Goal: Information Seeking & Learning: Learn about a topic

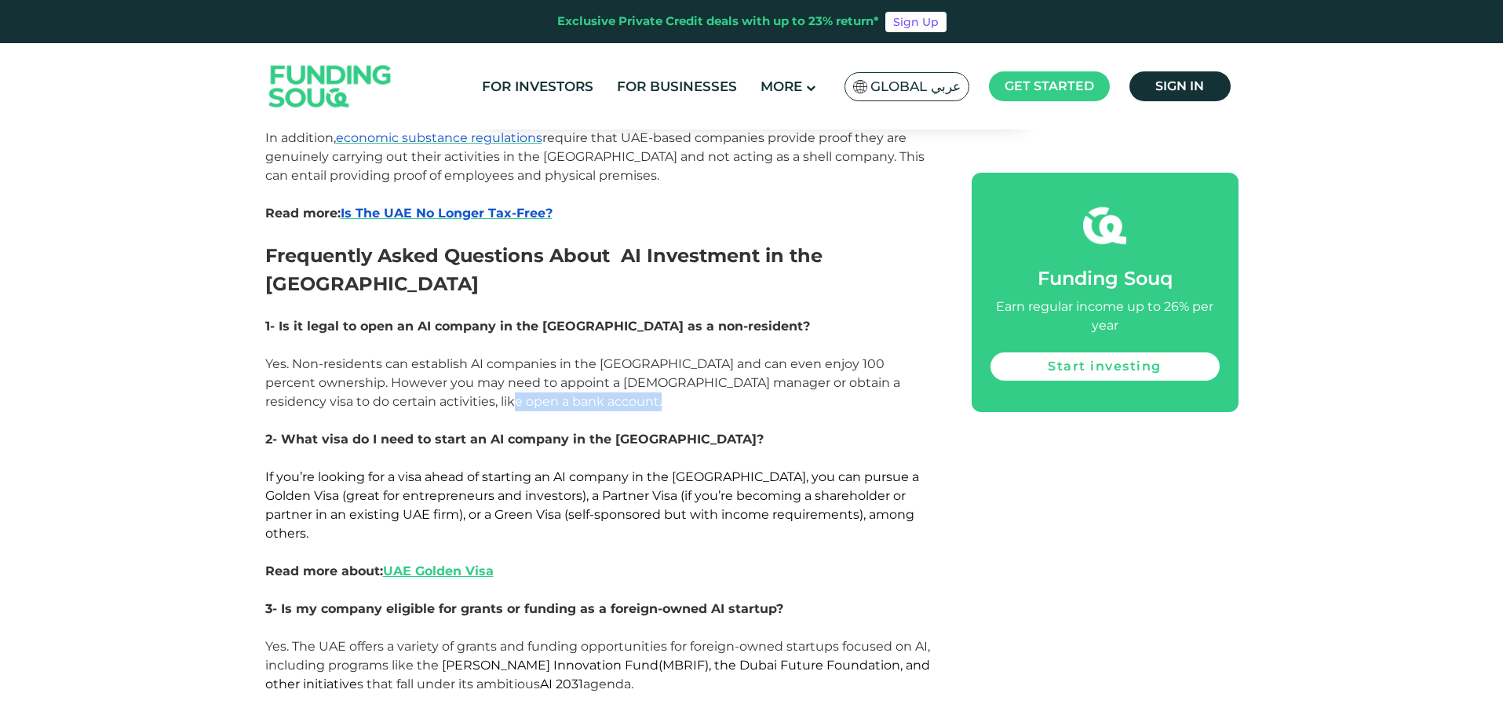
drag, startPoint x: 0, startPoint y: 0, endPoint x: 719, endPoint y: 293, distance: 776.2
click at [719, 355] on p "Yes. Non-residents can establish AI companies in the [GEOGRAPHIC_DATA] and can …" at bounding box center [600, 383] width 671 height 57
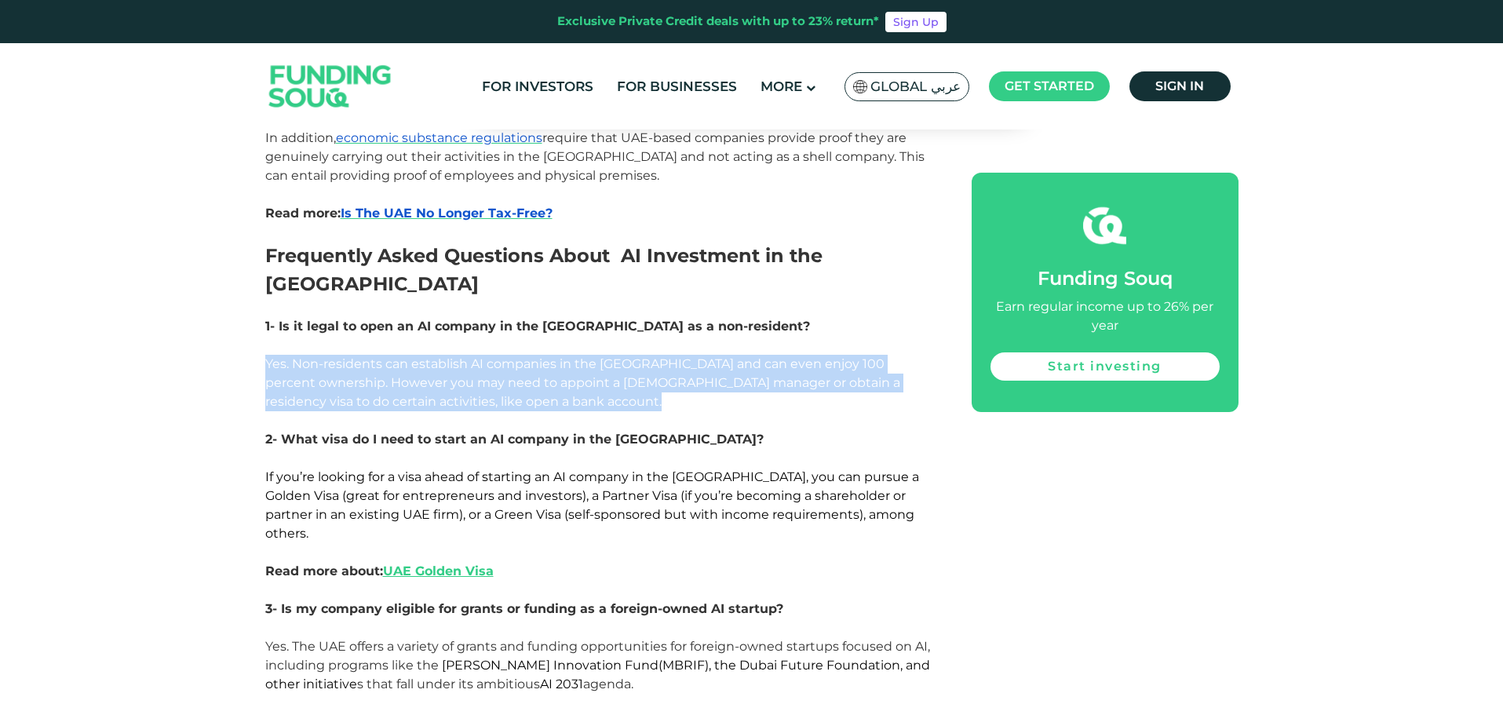
click at [719, 355] on p "Yes. Non-residents can establish AI companies in the [GEOGRAPHIC_DATA] and can …" at bounding box center [600, 383] width 671 height 57
click at [720, 355] on p "Yes. Non-residents can establish AI companies in the [GEOGRAPHIC_DATA] and can …" at bounding box center [600, 383] width 671 height 57
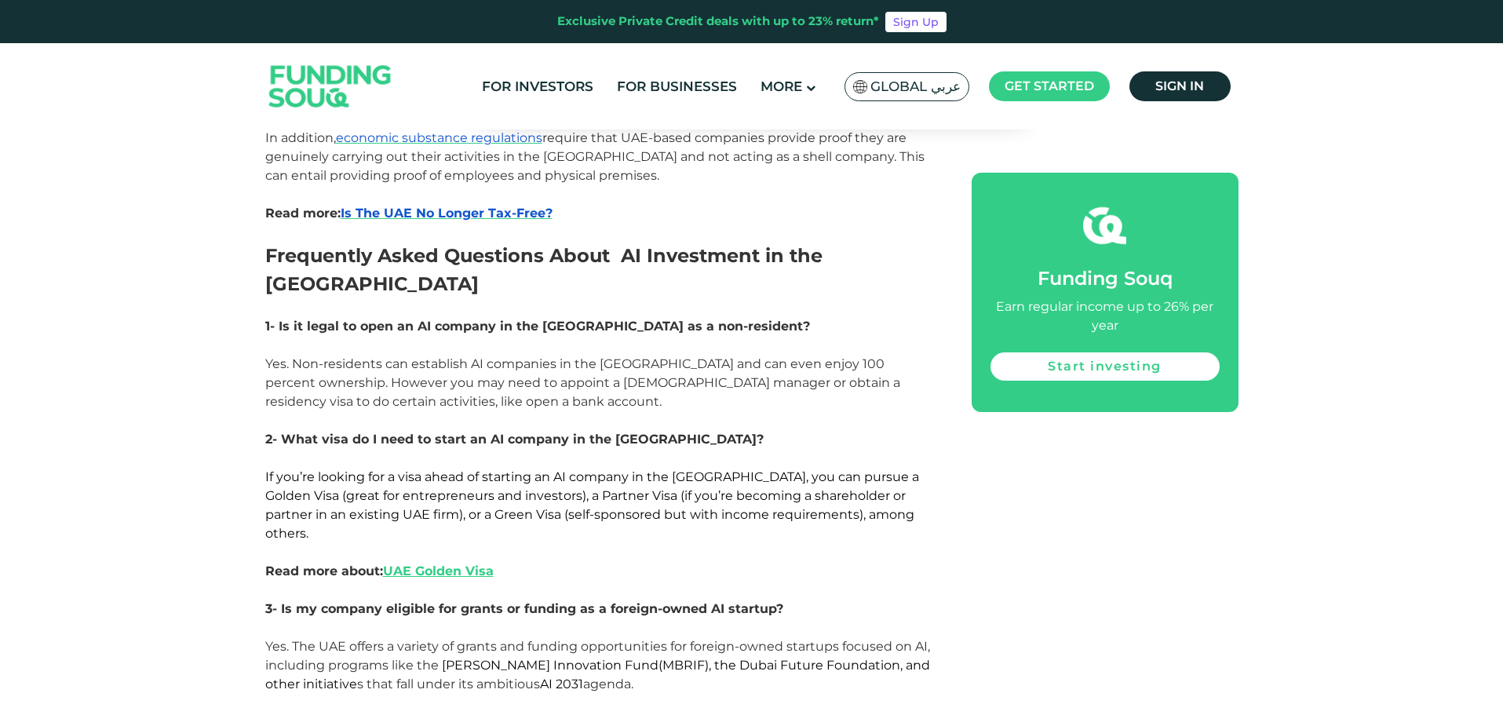
click at [593, 469] on span "If you’re looking for a visa ahead of starting an AI company in the [GEOGRAPHIC…" at bounding box center [592, 504] width 654 height 71
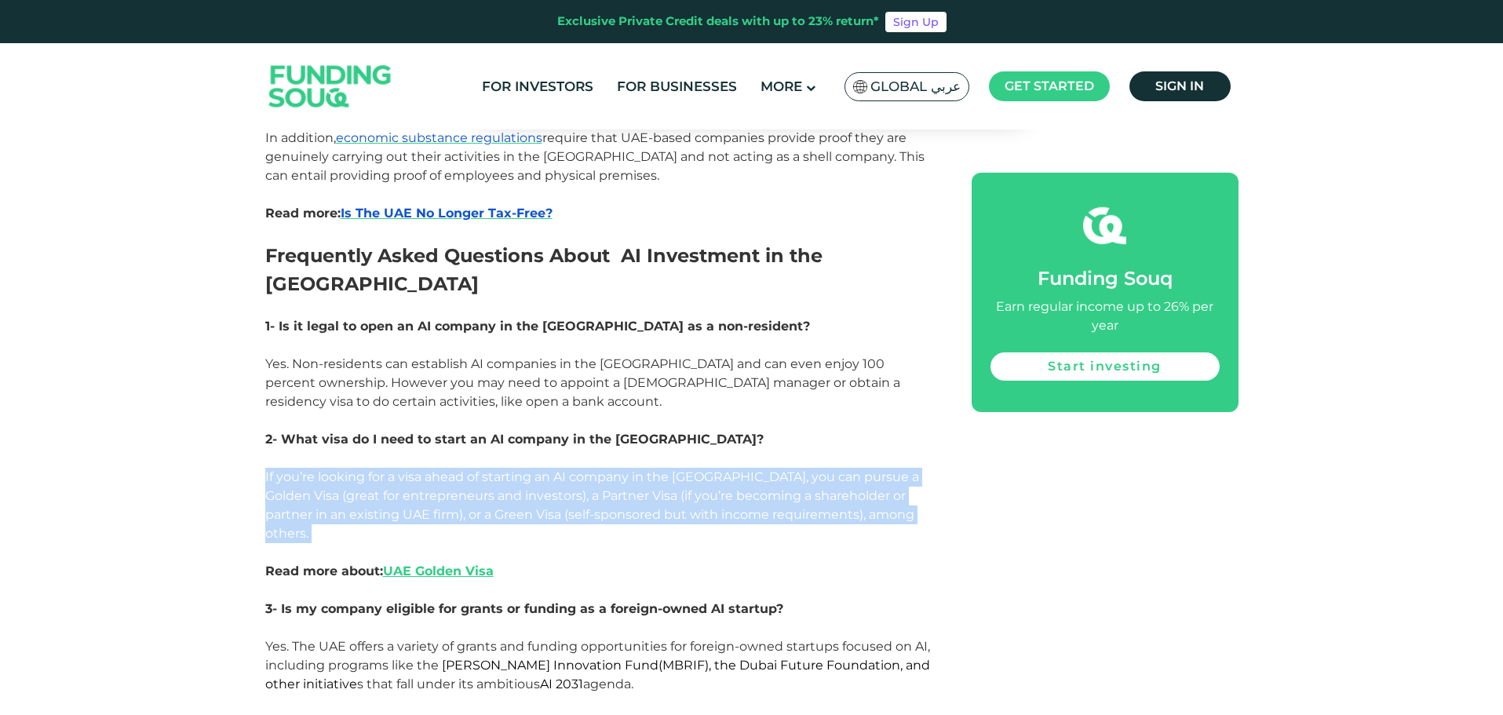
click at [593, 469] on span "If you’re looking for a visa ahead of starting an AI company in the [GEOGRAPHIC…" at bounding box center [592, 504] width 654 height 71
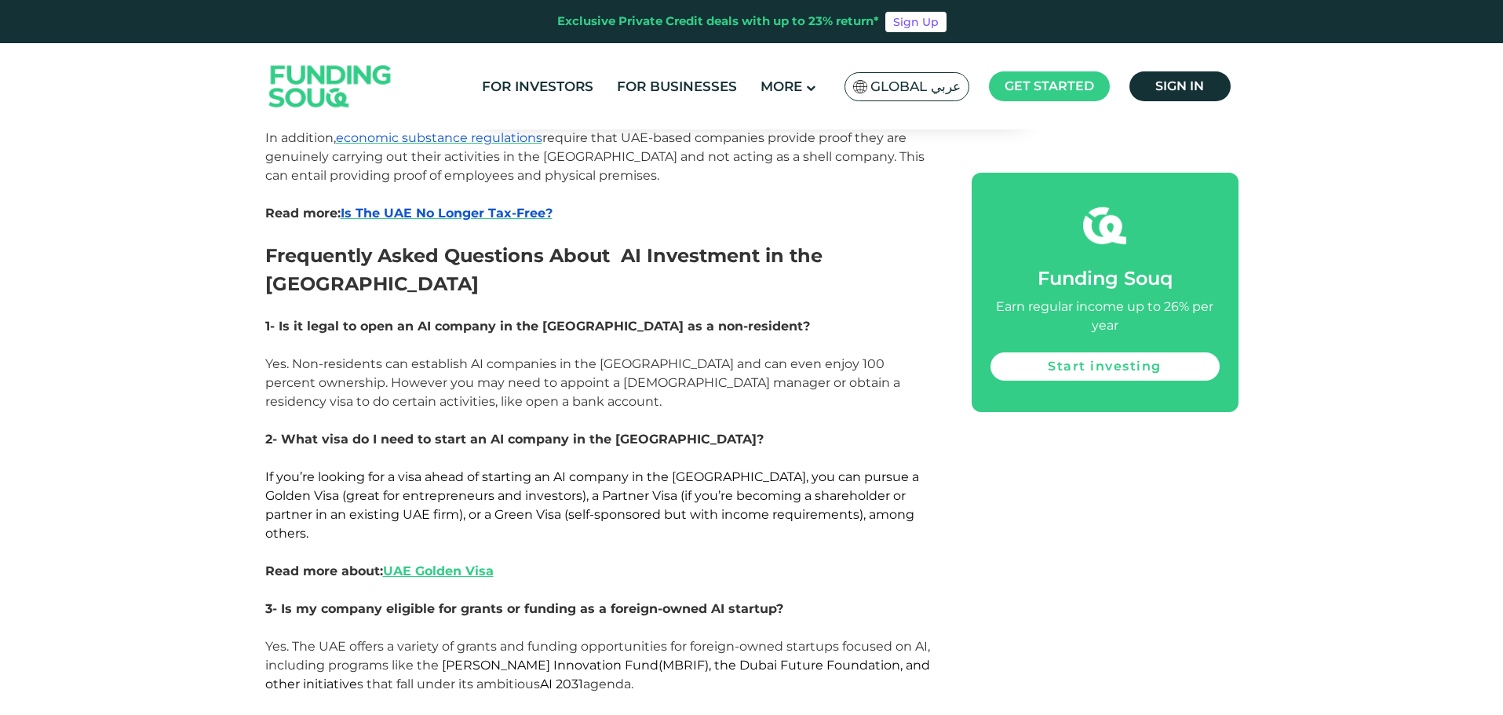
drag, startPoint x: 753, startPoint y: 459, endPoint x: 746, endPoint y: 462, distance: 8.5
click at [753, 562] on p "Read more about: UAE Golden Visa" at bounding box center [600, 581] width 671 height 38
click at [659, 618] on p at bounding box center [600, 627] width 671 height 19
